Goal: Transaction & Acquisition: Obtain resource

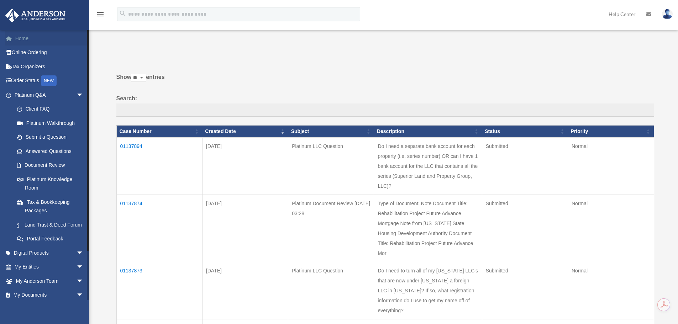
click at [24, 34] on link "Home" at bounding box center [49, 38] width 89 height 14
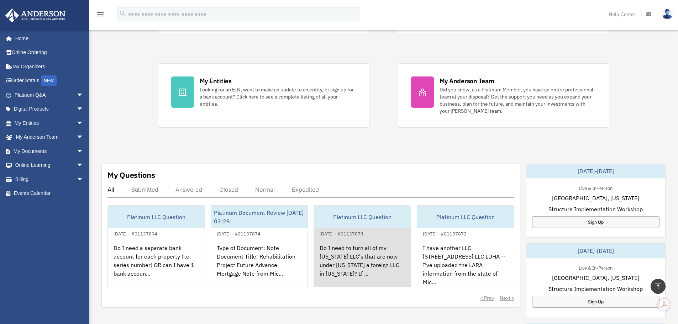
scroll to position [107, 0]
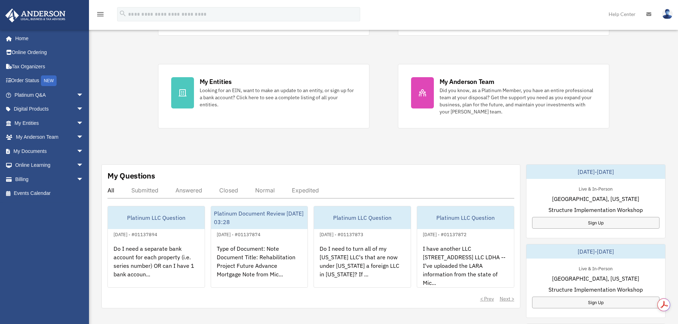
click at [637, 72] on div "Exciting News: Introducing Order Status Tracking! Based on your feedback, we're…" at bounding box center [384, 252] width 600 height 647
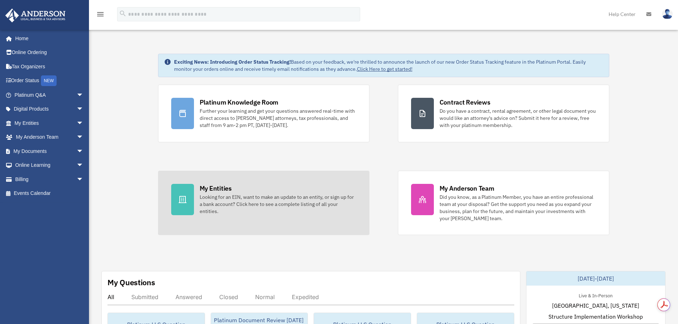
click at [276, 223] on link "My Entities Looking for an EIN, want to make an update to an entity, or sign up…" at bounding box center [264, 203] width 212 height 64
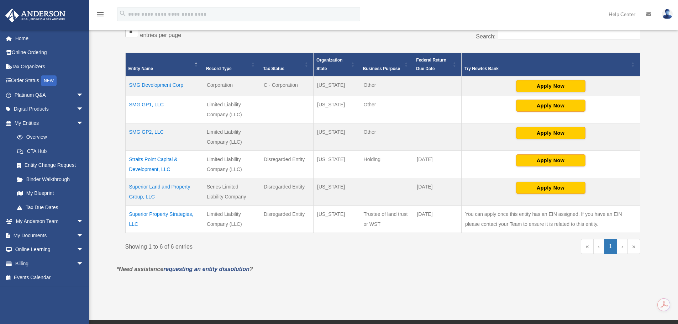
scroll to position [142, 0]
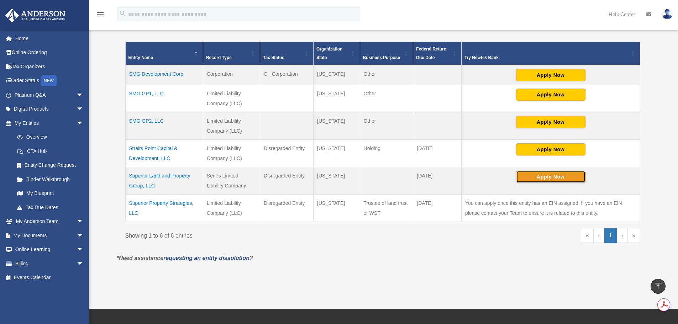
click at [552, 176] on button "Apply Now" at bounding box center [550, 177] width 69 height 12
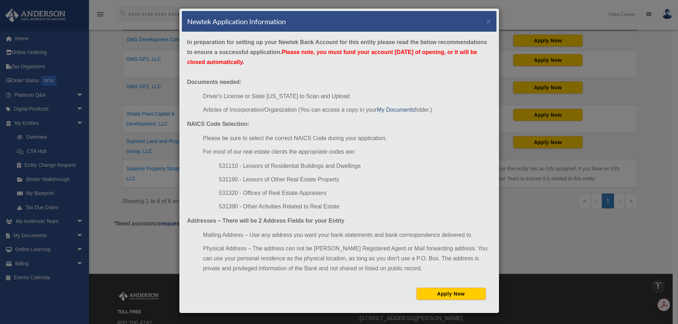
scroll to position [178, 0]
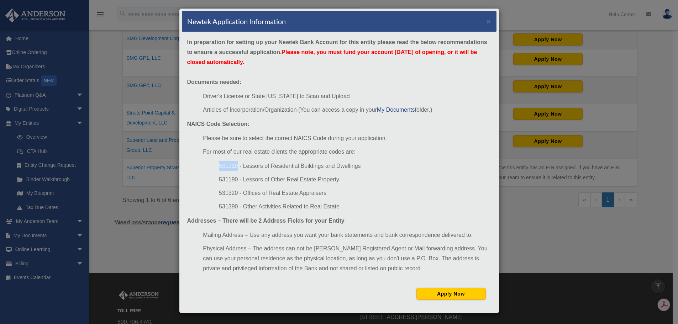
drag, startPoint x: 217, startPoint y: 166, endPoint x: 234, endPoint y: 165, distance: 17.2
click at [234, 165] on li "531110 - Lessors of Residential Buildings and Dwellings" at bounding box center [355, 166] width 272 height 10
copy li "531110"
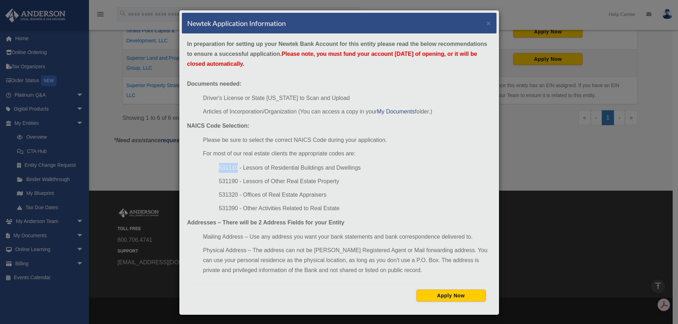
scroll to position [0, 0]
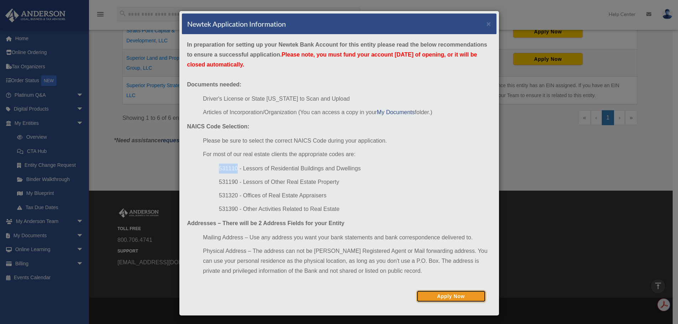
click at [438, 295] on button "Apply Now" at bounding box center [451, 297] width 69 height 12
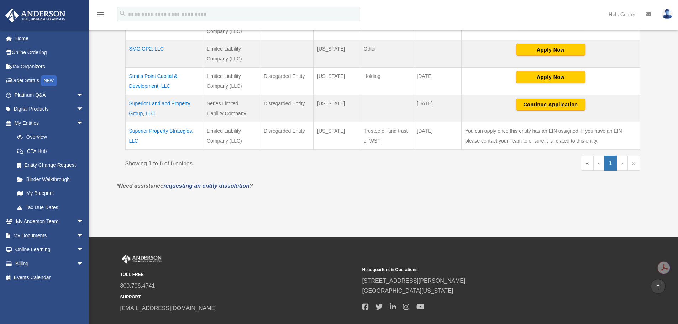
scroll to position [189, 0]
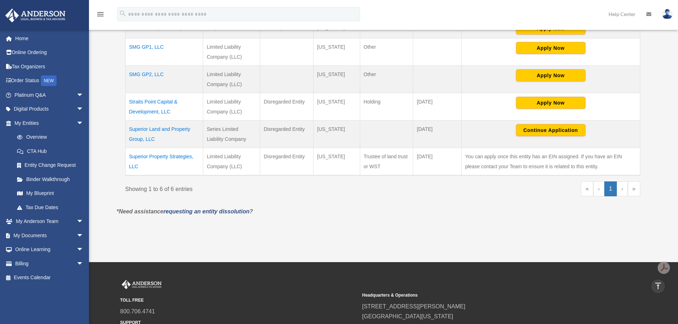
click at [157, 129] on td "Superior Land and Property Group, LLC" at bounding box center [164, 134] width 78 height 27
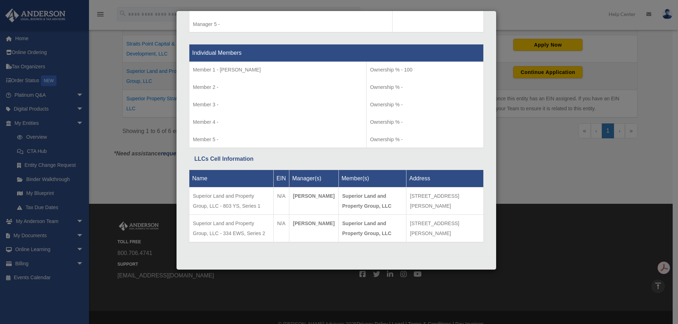
scroll to position [260, 0]
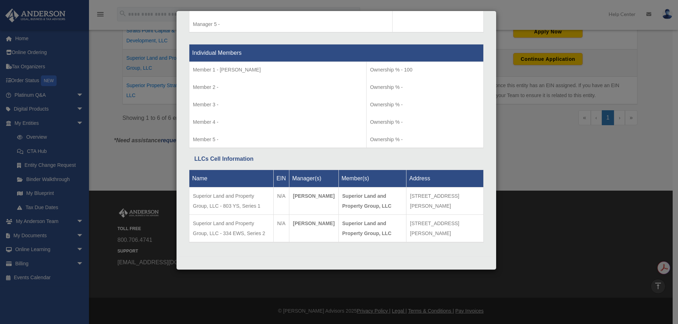
click at [139, 166] on div "Details × Articles Sent Organizational Date" at bounding box center [339, 162] width 678 height 324
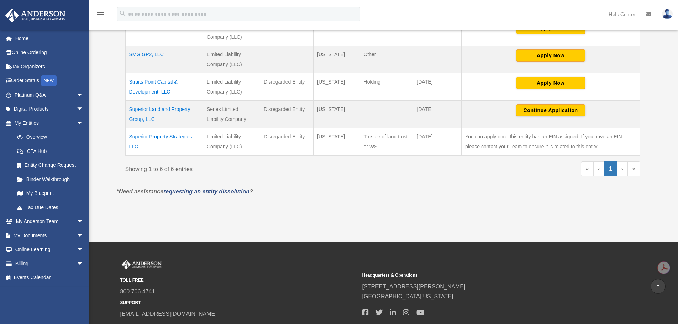
scroll to position [189, 0]
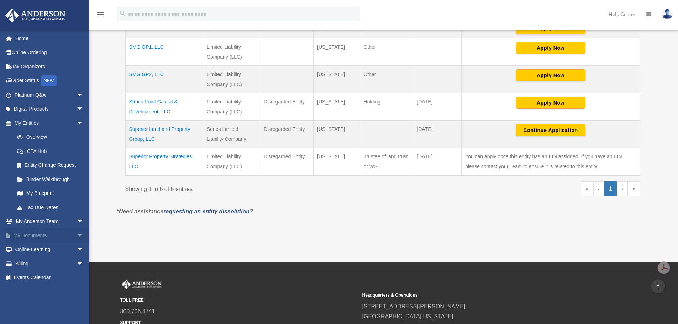
click at [36, 238] on link "My Documents arrow_drop_down" at bounding box center [49, 236] width 89 height 14
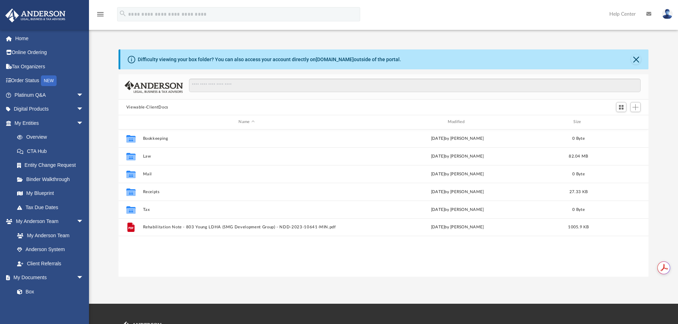
scroll to position [157, 525]
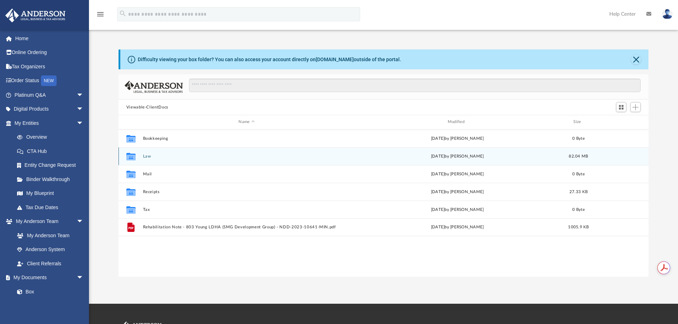
click at [181, 160] on div "Collaborated Folder Law [DATE] by [PERSON_NAME] 82.04 MB" at bounding box center [384, 156] width 531 height 18
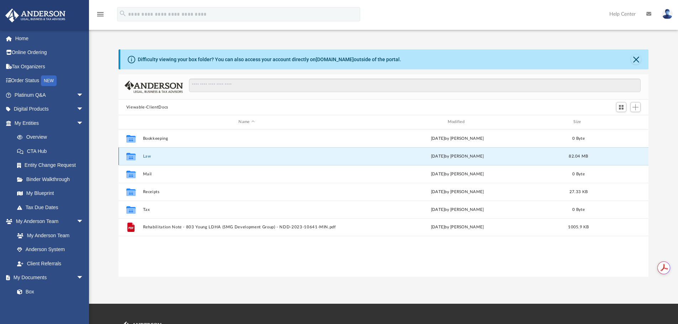
click at [181, 160] on div "Collaborated Folder Law [DATE] by [PERSON_NAME] 82.04 MB" at bounding box center [384, 156] width 531 height 18
click at [157, 158] on button "Law" at bounding box center [247, 156] width 208 height 5
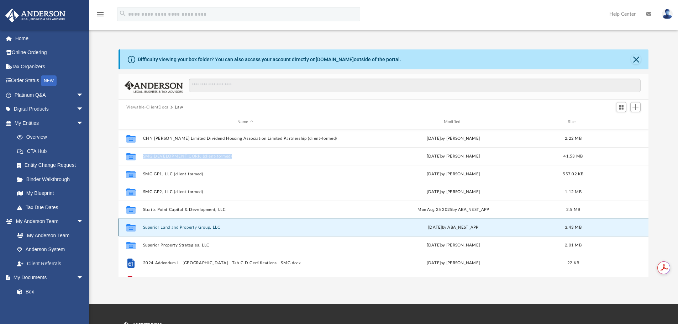
click at [172, 228] on button "Superior Land and Property Group, LLC" at bounding box center [245, 227] width 205 height 5
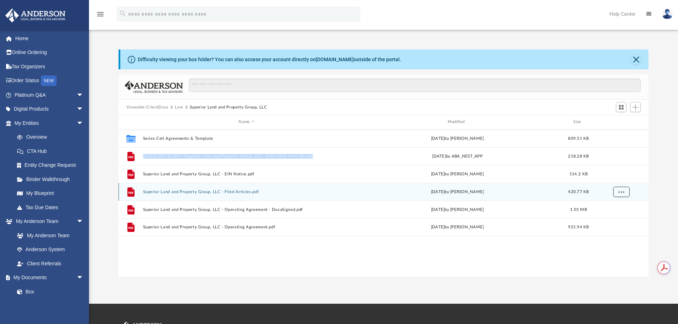
click at [623, 193] on span "More options" at bounding box center [622, 192] width 6 height 4
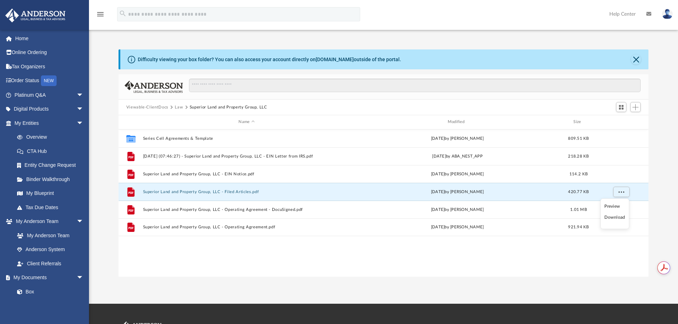
click at [609, 217] on li "Download" at bounding box center [615, 217] width 21 height 7
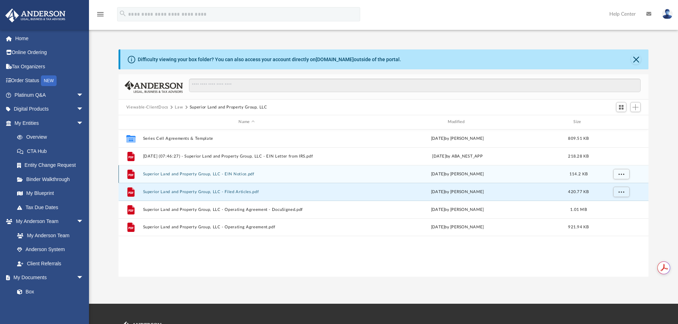
click at [209, 173] on button "Superior Land and Property Group, LLC - EIN Notice.pdf" at bounding box center [247, 174] width 208 height 5
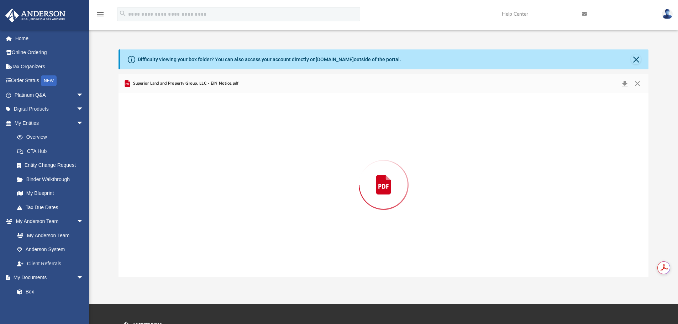
click at [209, 173] on div "Preview" at bounding box center [384, 185] width 531 height 184
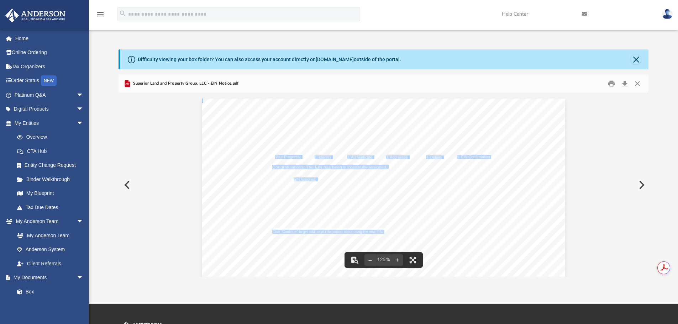
drag, startPoint x: 318, startPoint y: 180, endPoint x: 340, endPoint y: 178, distance: 22.2
drag, startPoint x: 347, startPoint y: 181, endPoint x: 354, endPoint y: 195, distance: 15.6
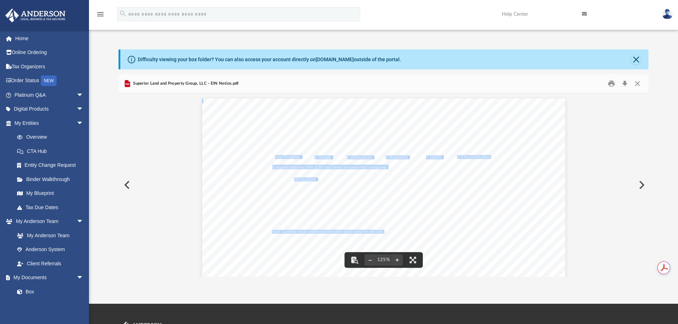
drag, startPoint x: 339, startPoint y: 180, endPoint x: 318, endPoint y: 184, distance: 21.0
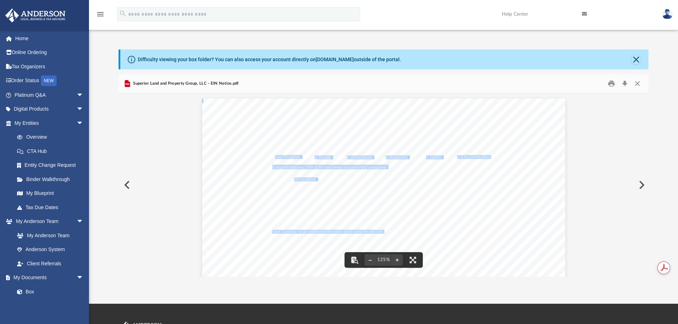
click at [625, 80] on button "Download" at bounding box center [625, 83] width 13 height 11
click at [20, 37] on link "Home" at bounding box center [49, 38] width 89 height 14
